Goal: Communication & Community: Answer question/provide support

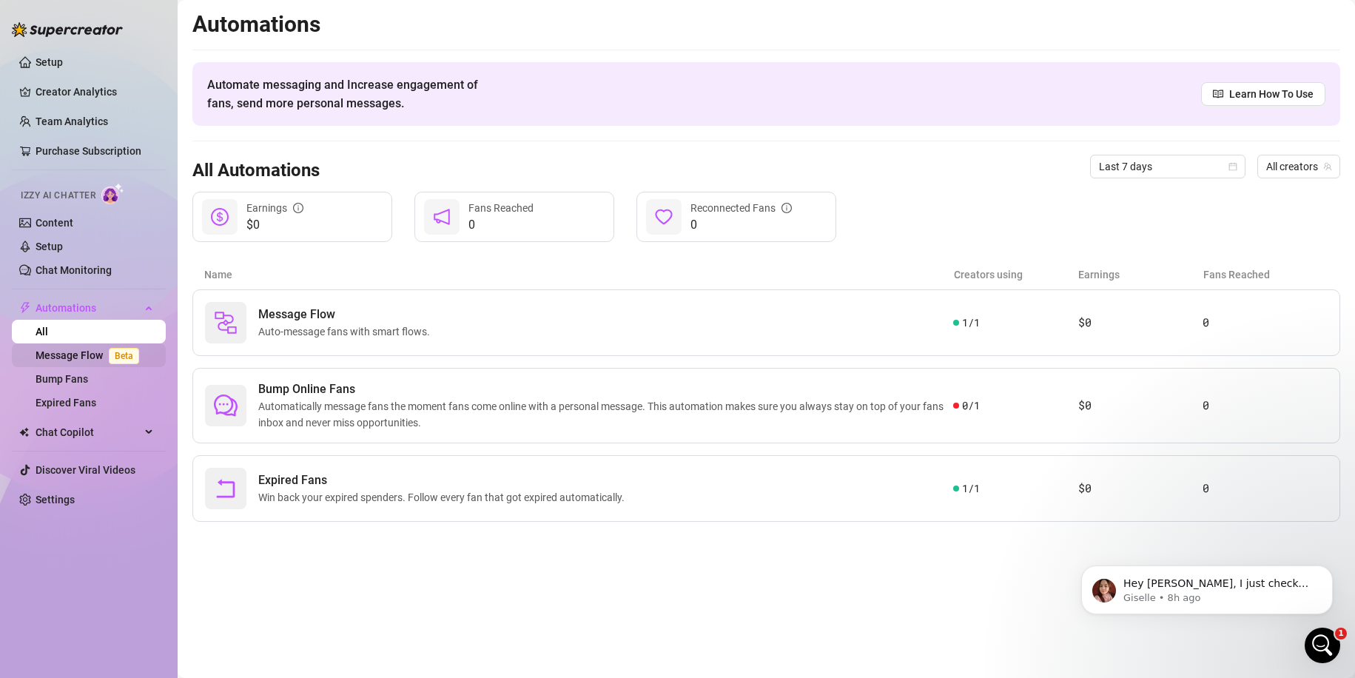
click at [48, 355] on link "Message Flow Beta" at bounding box center [91, 355] width 110 height 12
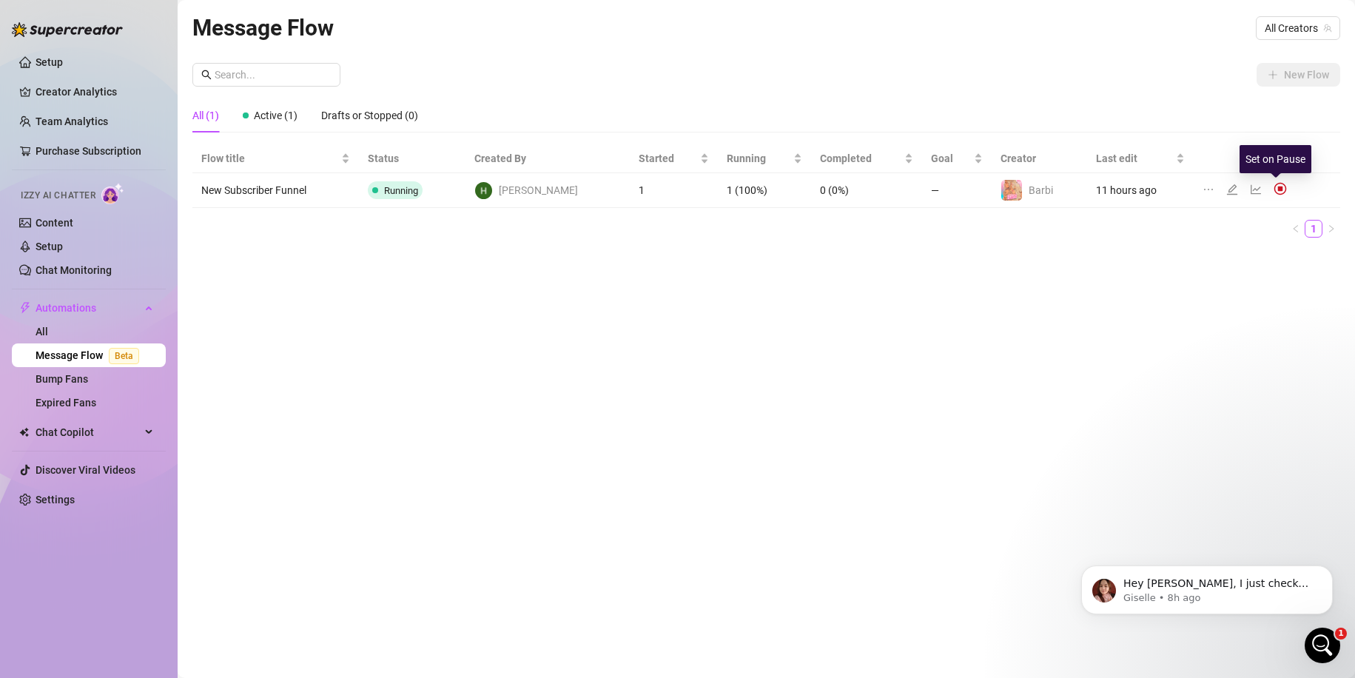
click at [1274, 190] on img at bounding box center [1280, 188] width 13 height 13
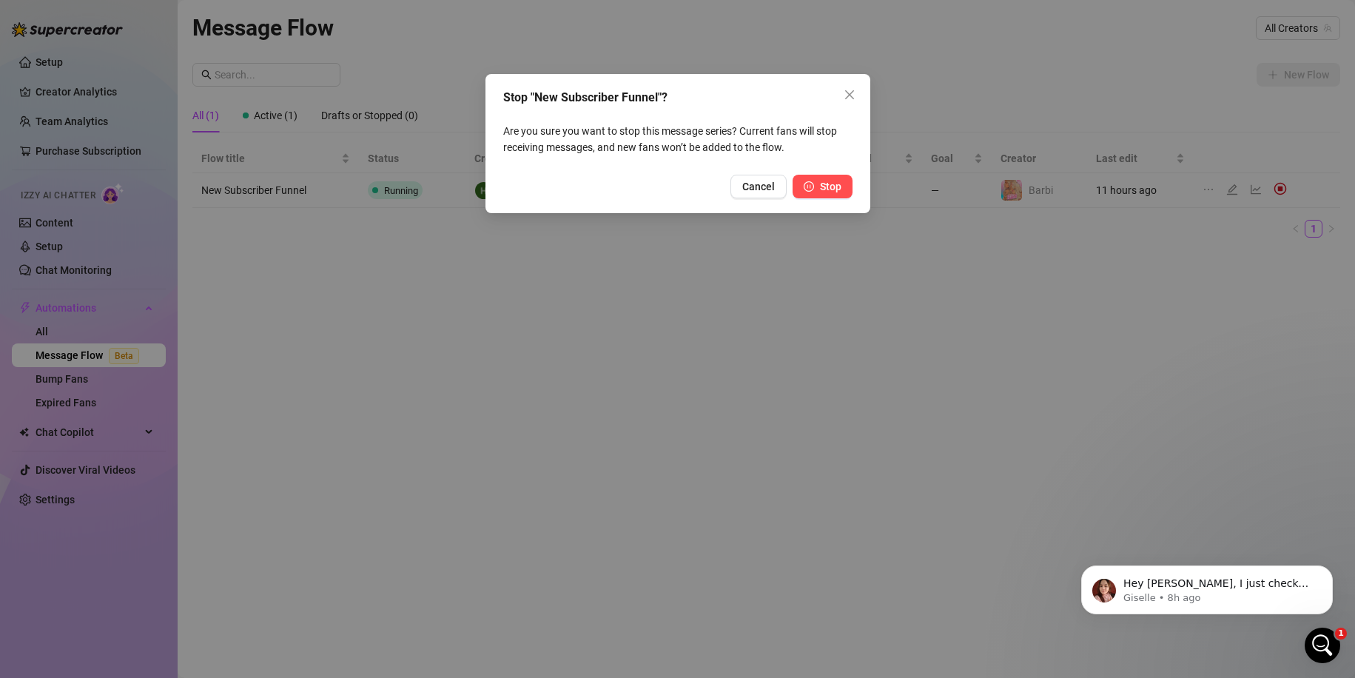
click at [833, 189] on span "Stop" at bounding box center [830, 187] width 21 height 12
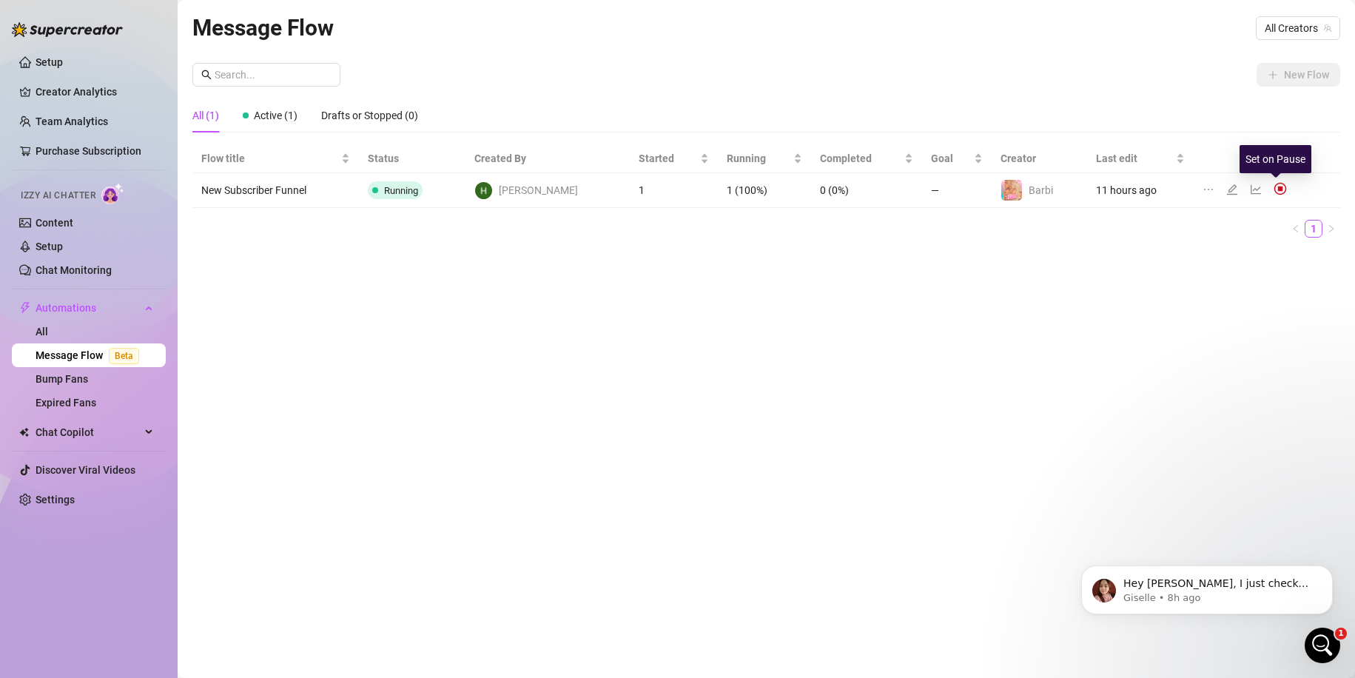
click at [1274, 189] on img at bounding box center [1280, 188] width 13 height 13
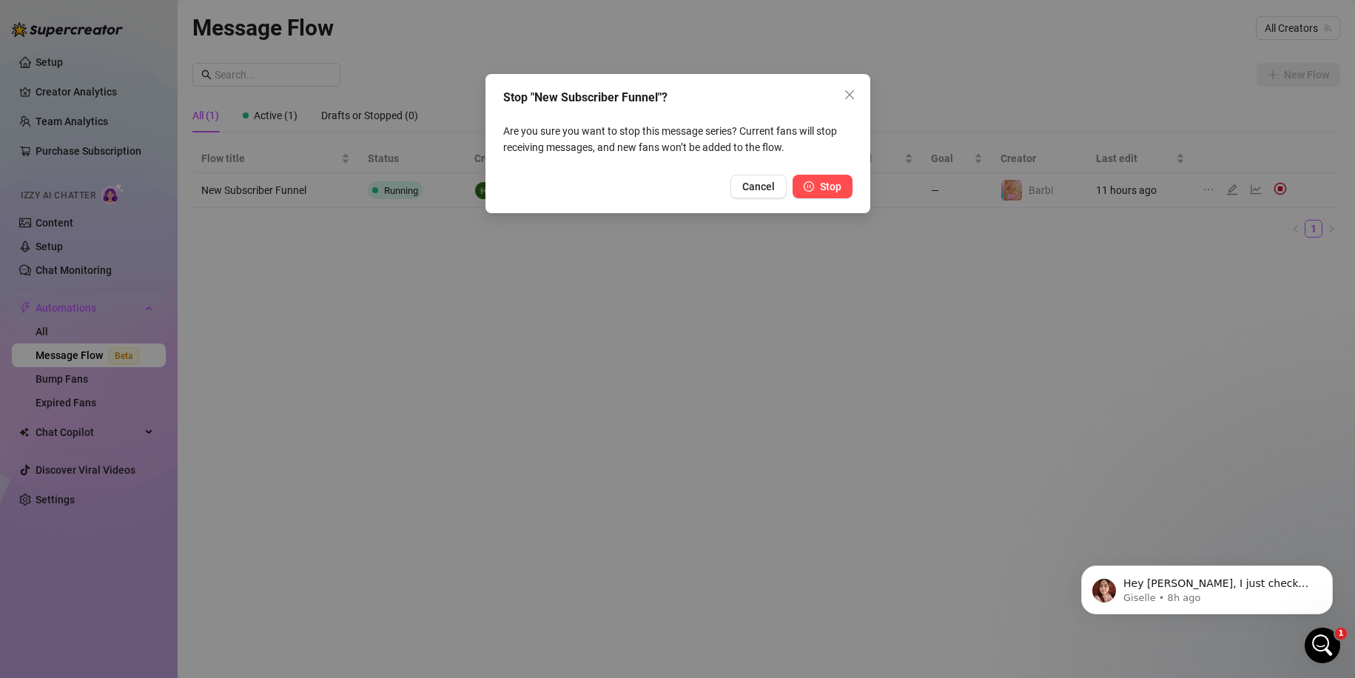
click at [819, 184] on button "Stop" at bounding box center [823, 187] width 60 height 24
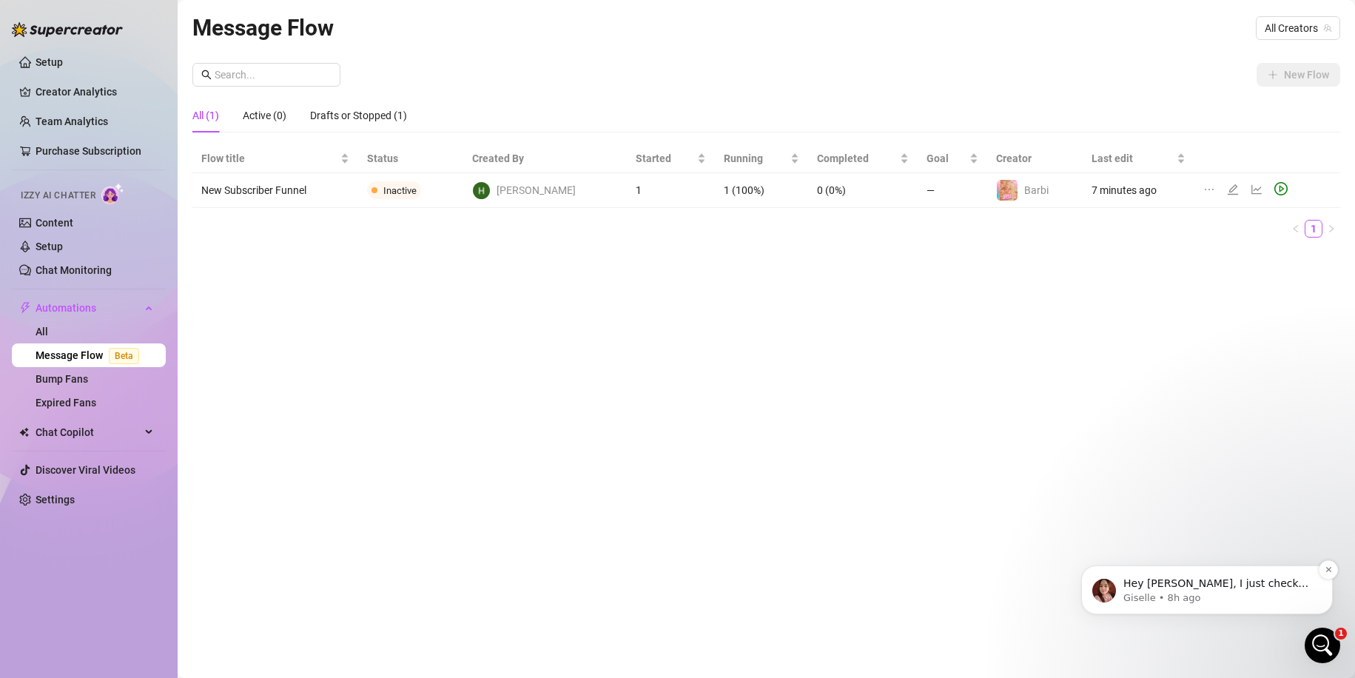
click at [1193, 605] on p "Giselle • 8h ago" at bounding box center [1219, 597] width 191 height 13
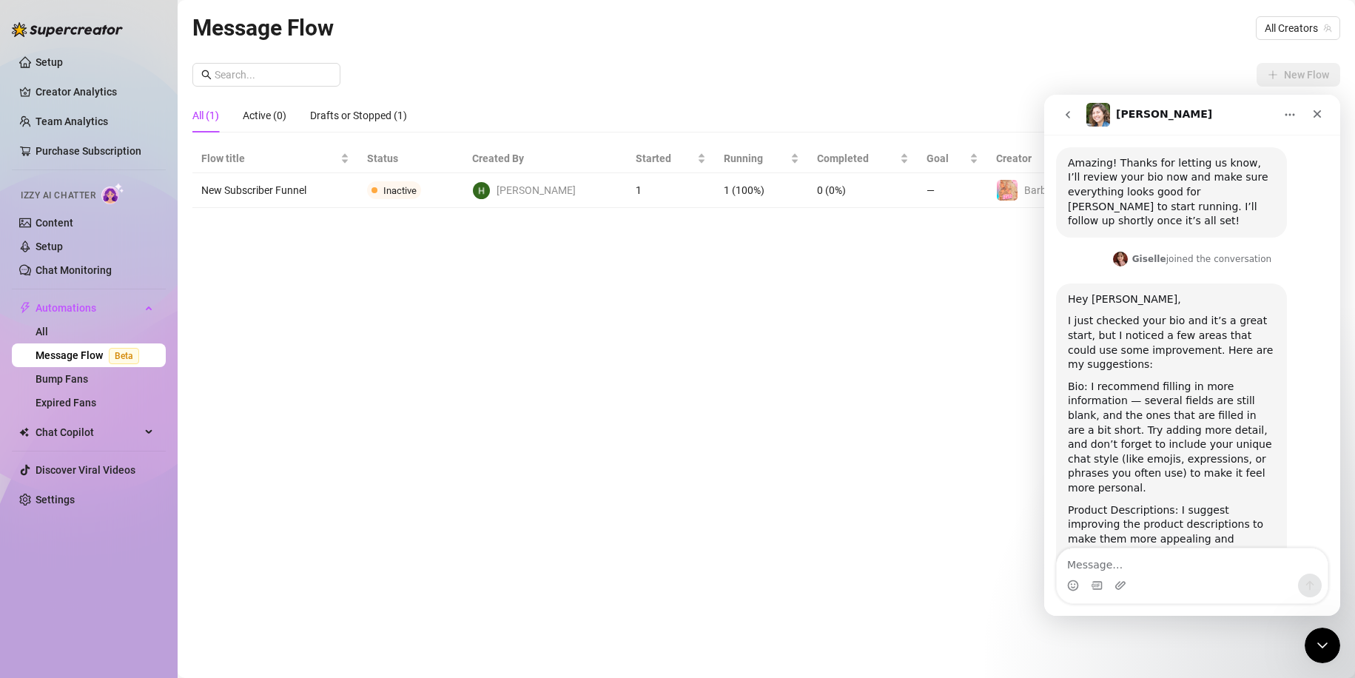
scroll to position [1343, 0]
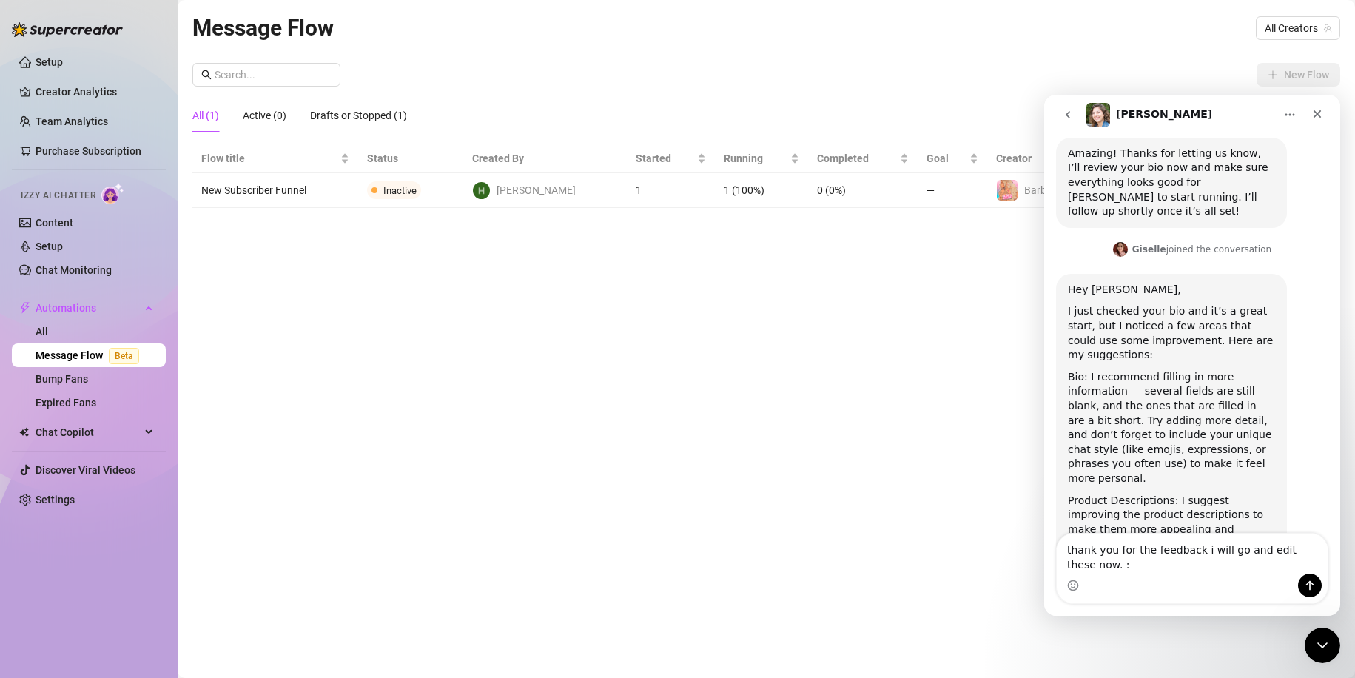
type textarea "thank you for the feedback i will go and edit these now. :)"
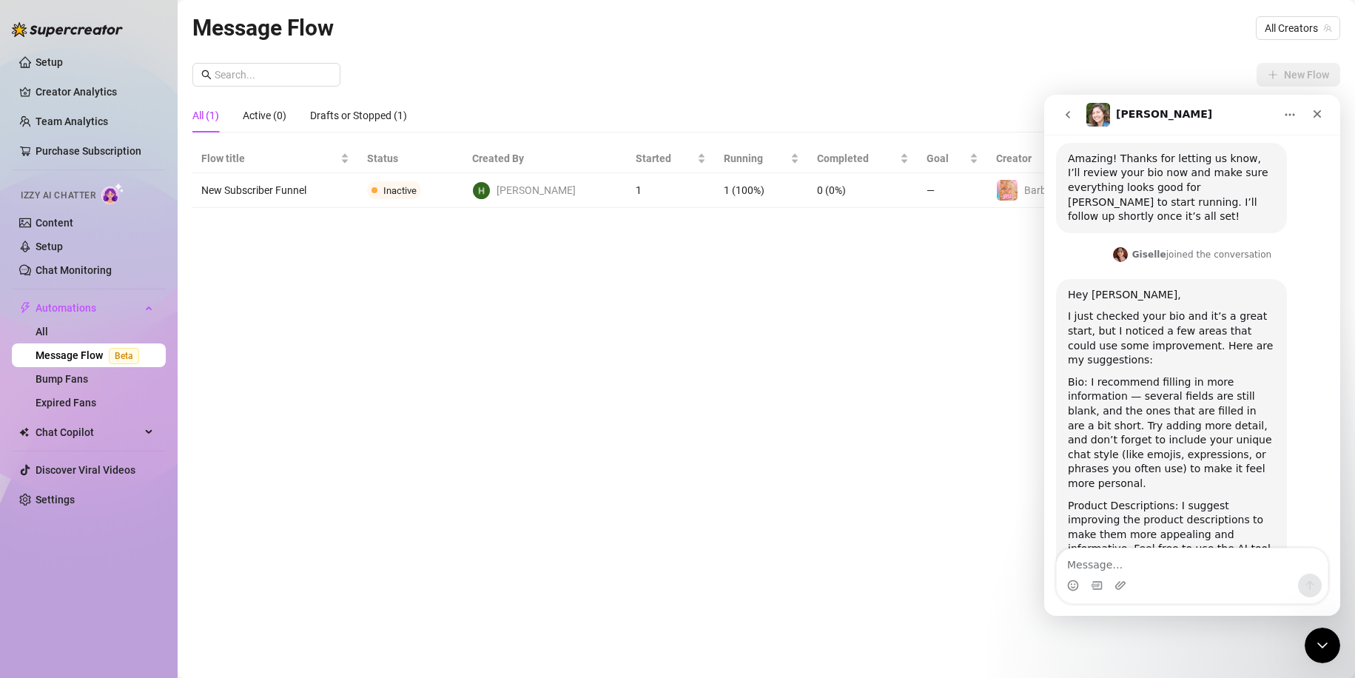
scroll to position [1441, 0]
